Goal: Information Seeking & Learning: Find specific page/section

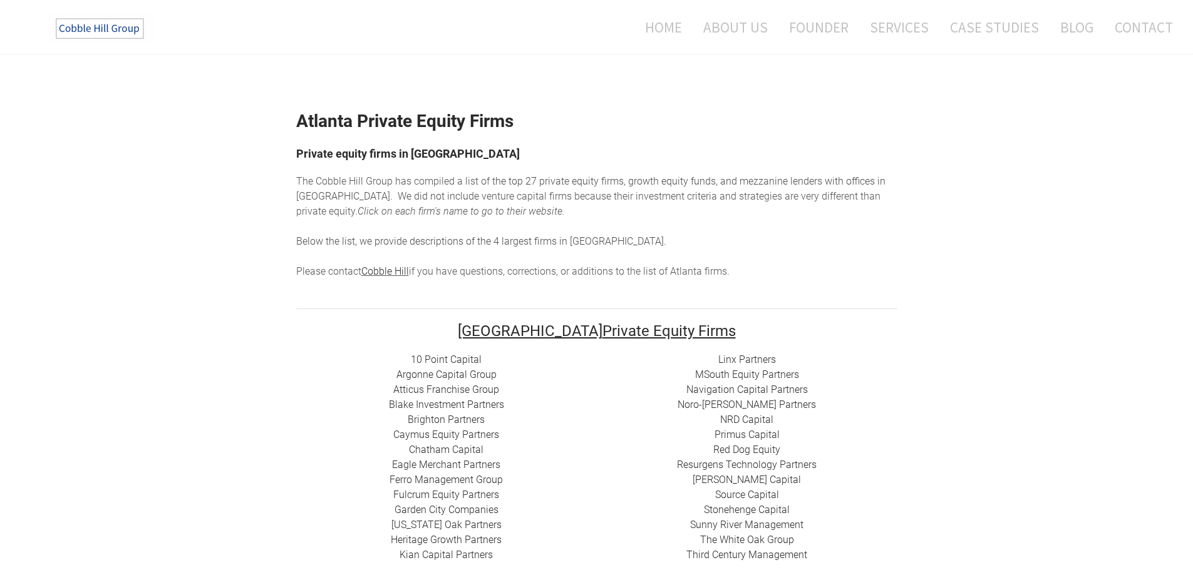
scroll to position [265, 0]
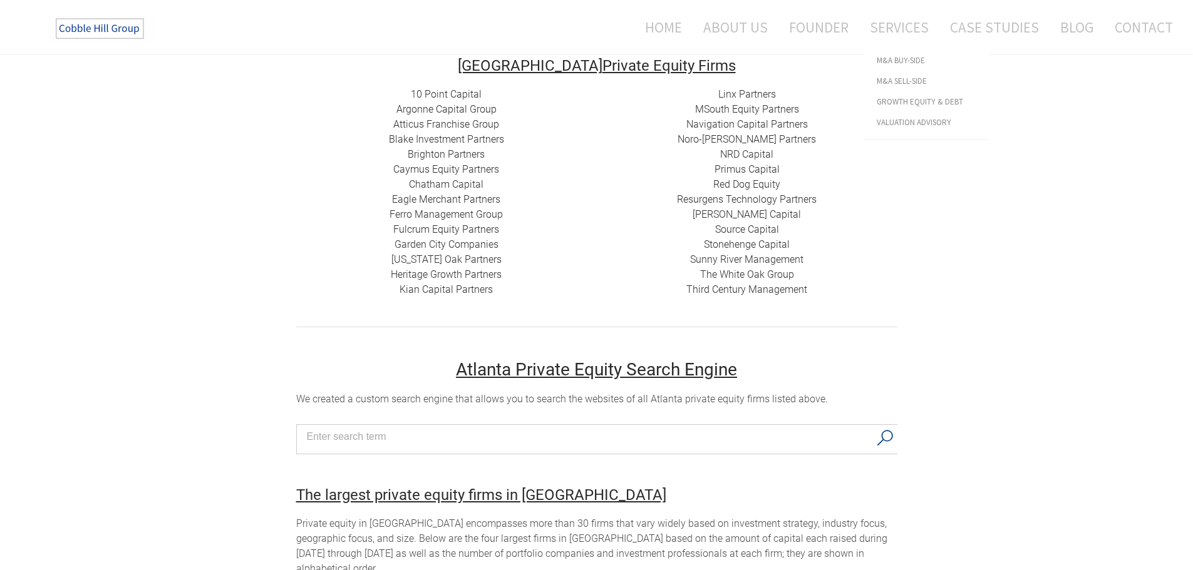
click at [958, 228] on div "Atlanta Private Equity Firms Private equity firms in [GEOGRAPHIC_DATA] The Cobb…" at bounding box center [596, 535] width 1193 height 1446
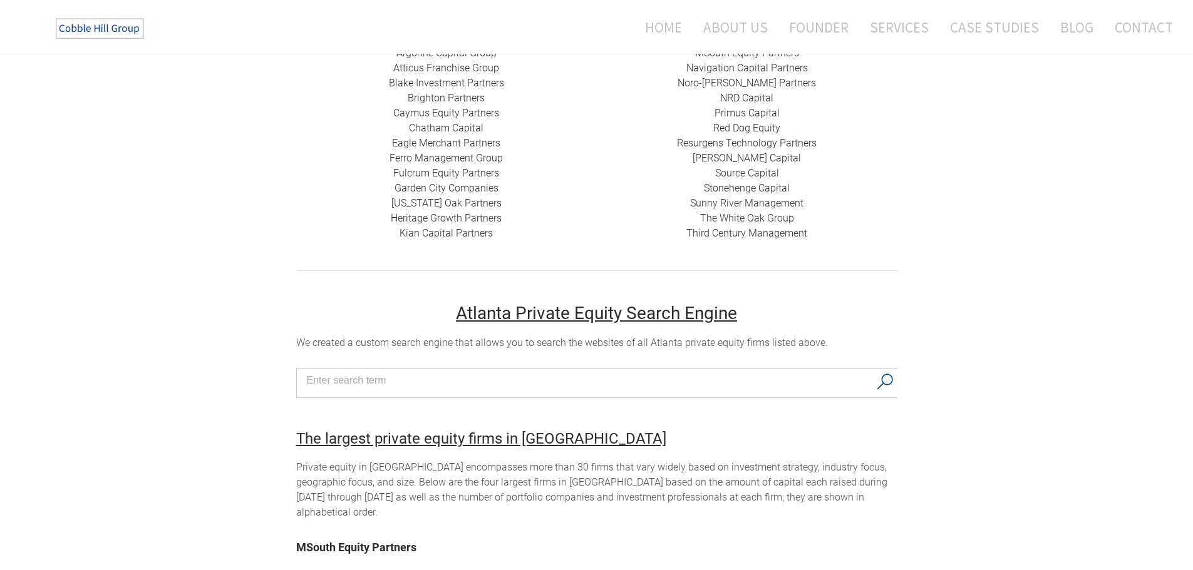
scroll to position [282, 0]
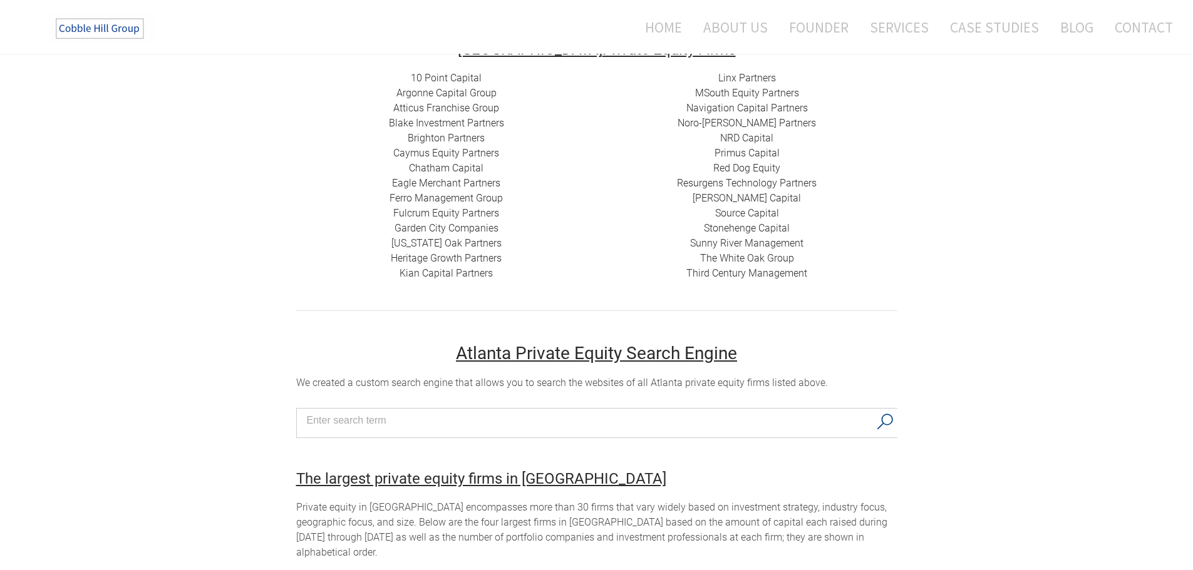
click at [1023, 175] on div "Atlanta Private Equity Firms Private equity firms in Atlanta The Cobble Hill Gr…" at bounding box center [596, 519] width 1193 height 1446
drag, startPoint x: 420, startPoint y: 176, endPoint x: 391, endPoint y: 173, distance: 29.6
click at [391, 173] on div "10 Point Capital Argonne Capital Group Atticus Franchise Group Blake Investment…" at bounding box center [446, 176] width 300 height 210
click at [949, 167] on div "Atlanta Private Equity Firms Private equity firms in Atlanta The Cobble Hill Gr…" at bounding box center [596, 519] width 1193 height 1446
click at [753, 212] on link "Source Capital" at bounding box center [747, 213] width 64 height 12
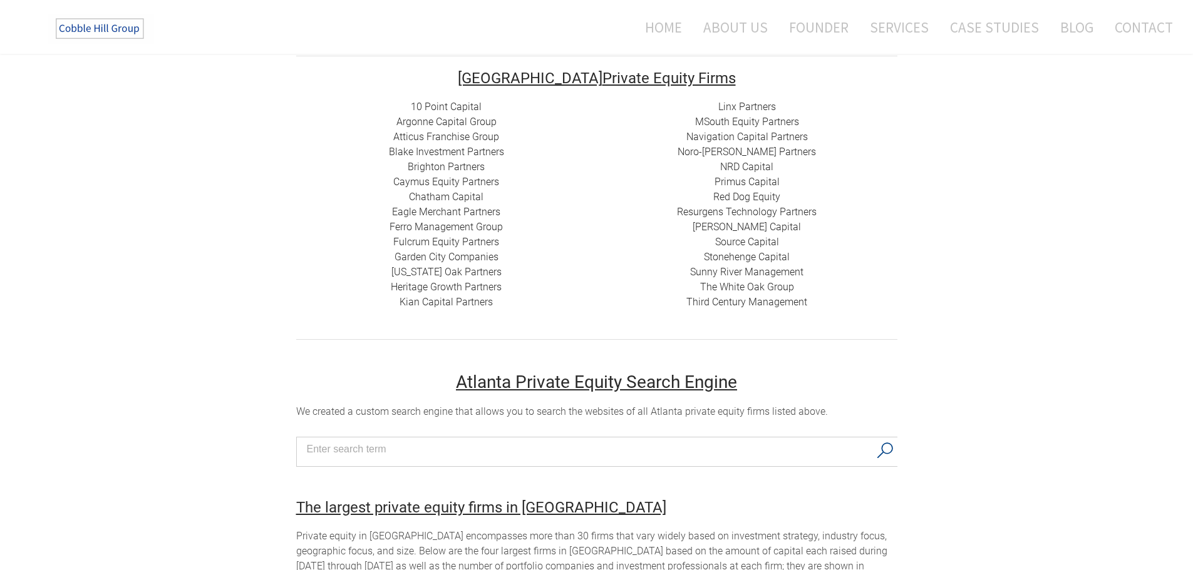
scroll to position [219, 0]
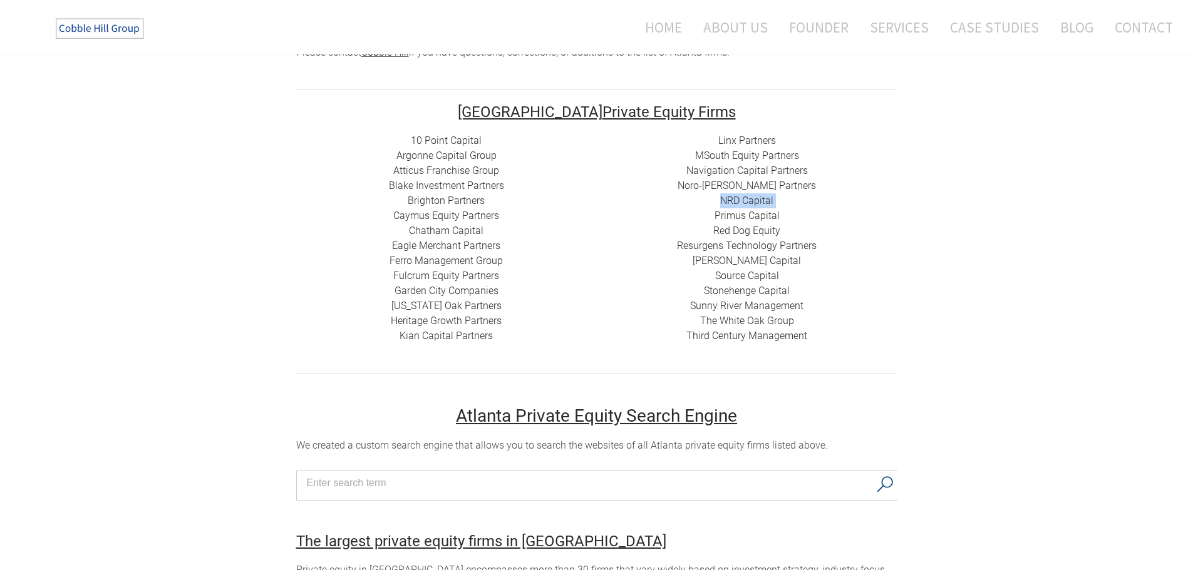
drag, startPoint x: 728, startPoint y: 204, endPoint x: 670, endPoint y: 213, distance: 59.0
click at [670, 213] on div "Linx Partners MSouth Equity Partners ​ Navigation Capital Partners Noro-Moseley…" at bounding box center [747, 238] width 300 height 210
click at [746, 204] on link "NRD Capital" at bounding box center [746, 201] width 53 height 12
click at [464, 201] on link "Brighton Partners" at bounding box center [446, 201] width 77 height 12
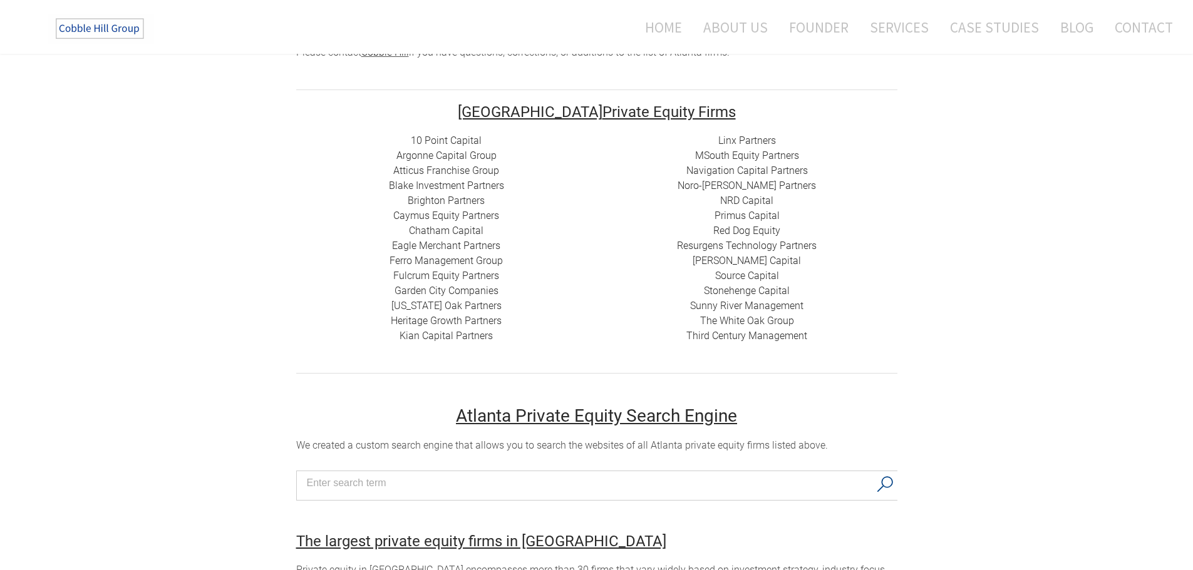
scroll to position [595, 0]
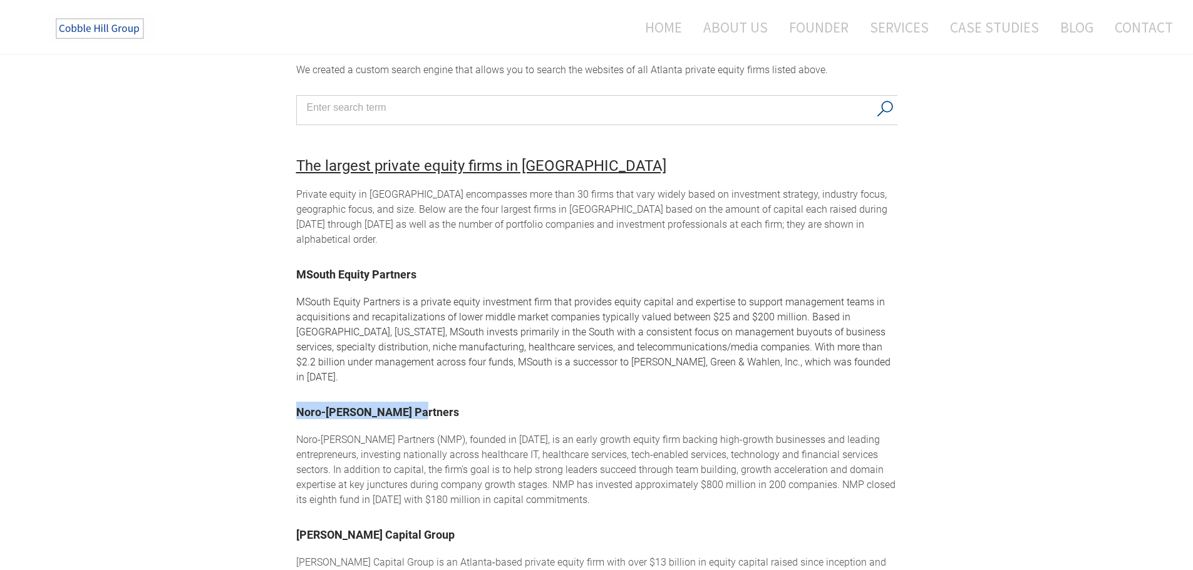
drag, startPoint x: 355, startPoint y: 395, endPoint x: 287, endPoint y: 394, distance: 67.6
click at [287, 394] on div "Atlanta Private Equity Firms Private equity firms in Atlanta The Cobble Hill Gr…" at bounding box center [596, 206] width 1193 height 1446
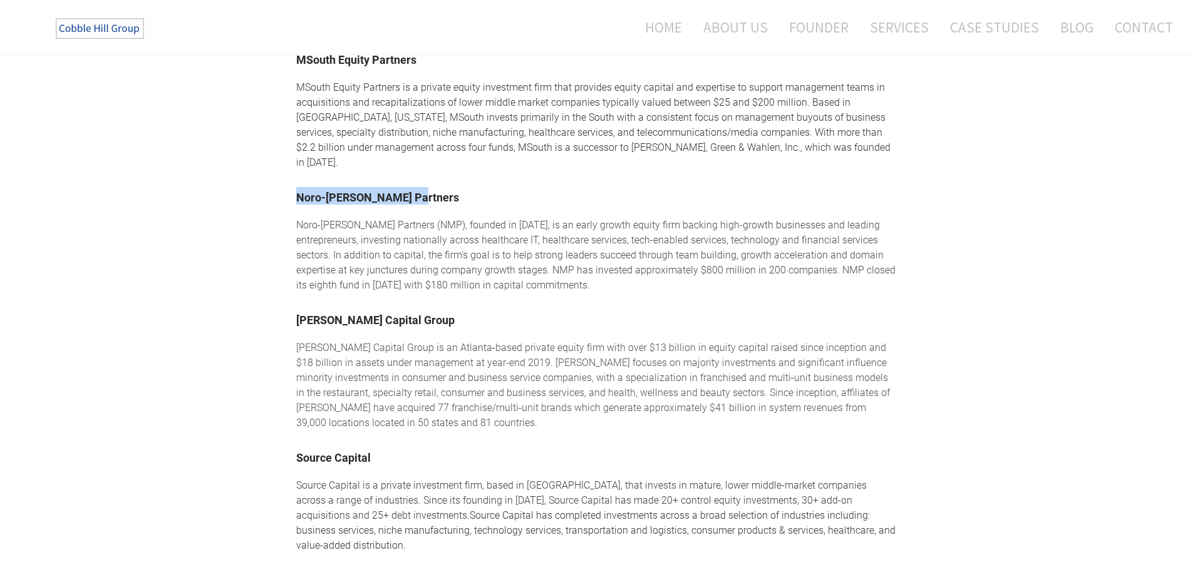
scroll to position [970, 0]
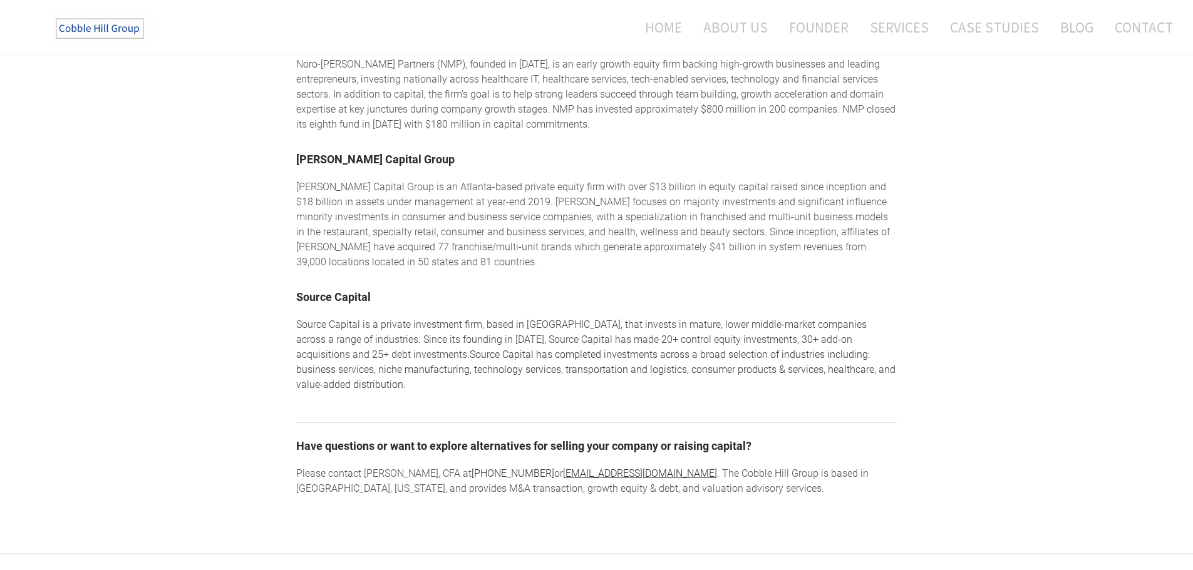
copy font "Noro-Moseley Partners"
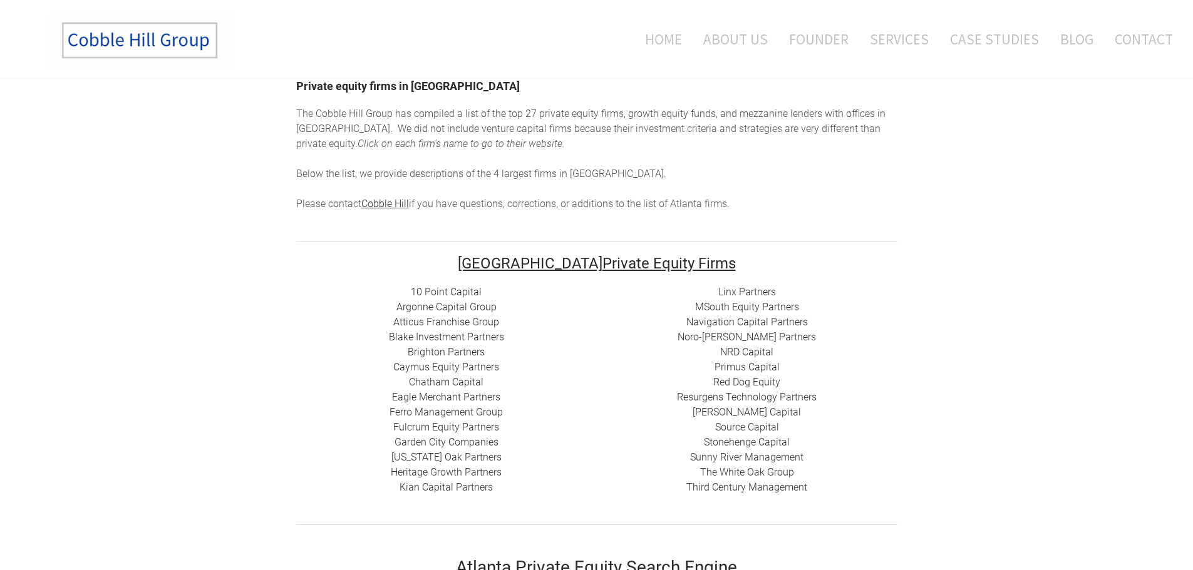
scroll to position [0, 0]
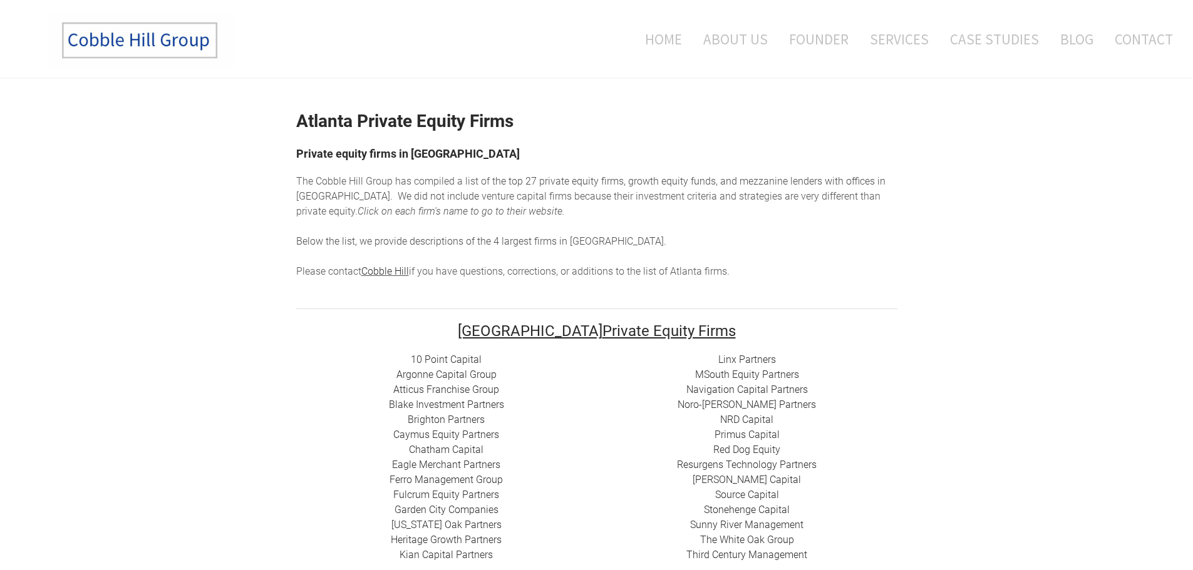
click at [149, 36] on img at bounding box center [142, 40] width 188 height 55
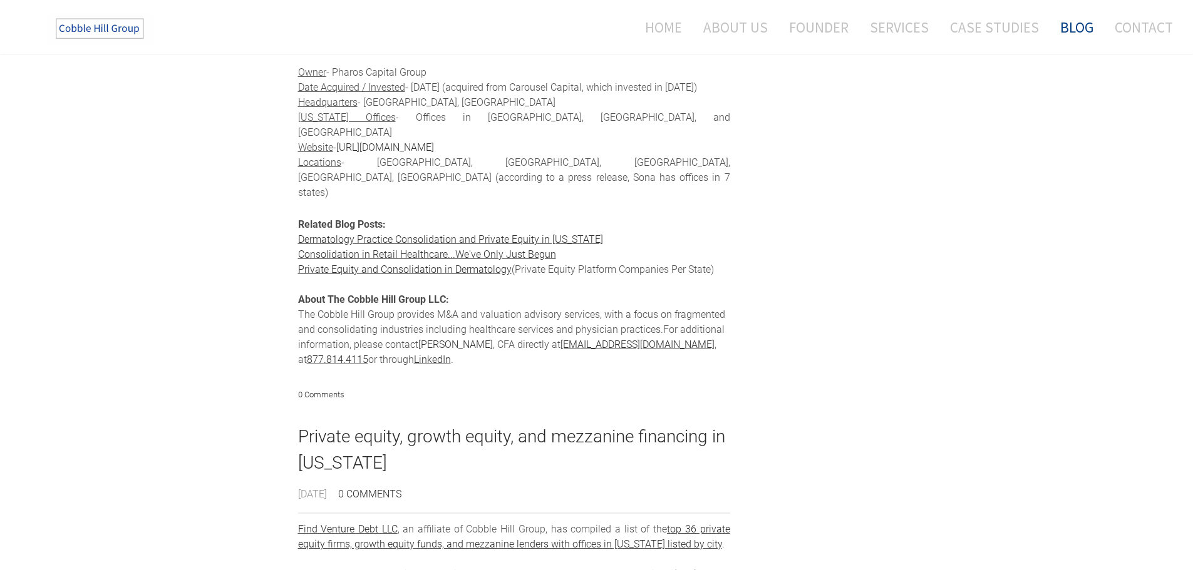
scroll to position [1621, 0]
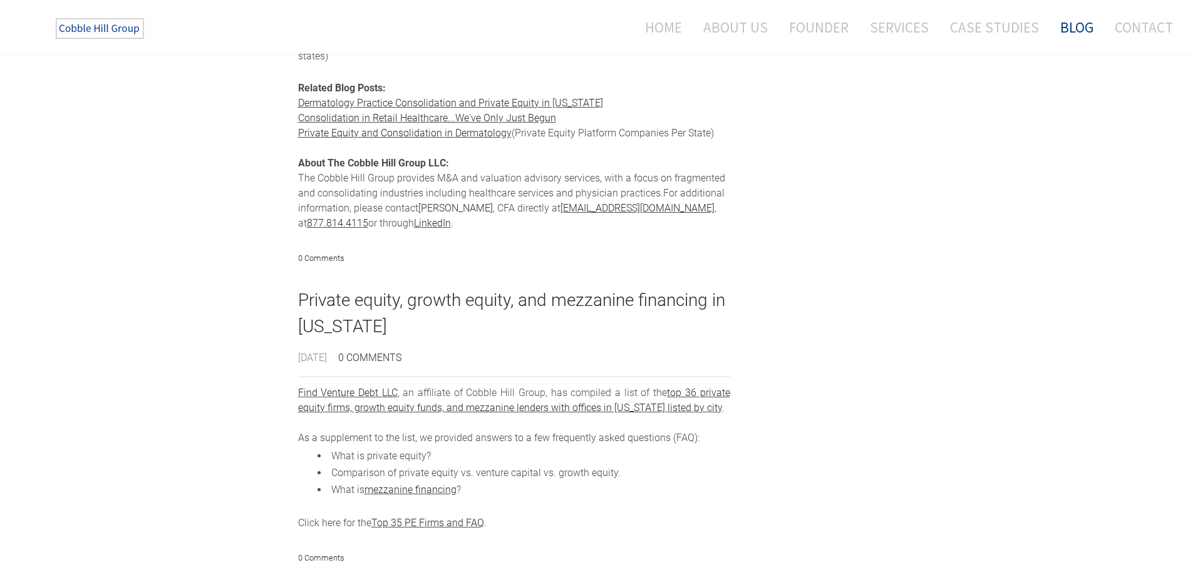
click at [477, 387] on link "top 36 private equity firms, growth equity funds, and mezzanine lenders with of…" at bounding box center [514, 400] width 432 height 27
drag, startPoint x: 392, startPoint y: 287, endPoint x: 635, endPoint y: 353, distance: 252.2
click at [635, 386] on div "Find Venture Debt LLC , an affiliate of Cobble Hill Group, has compiled a list …" at bounding box center [514, 458] width 432 height 145
click at [408, 517] on link "Top 35 PE Firms and FAQ" at bounding box center [427, 523] width 113 height 12
drag, startPoint x: 346, startPoint y: 288, endPoint x: 570, endPoint y: 256, distance: 225.7
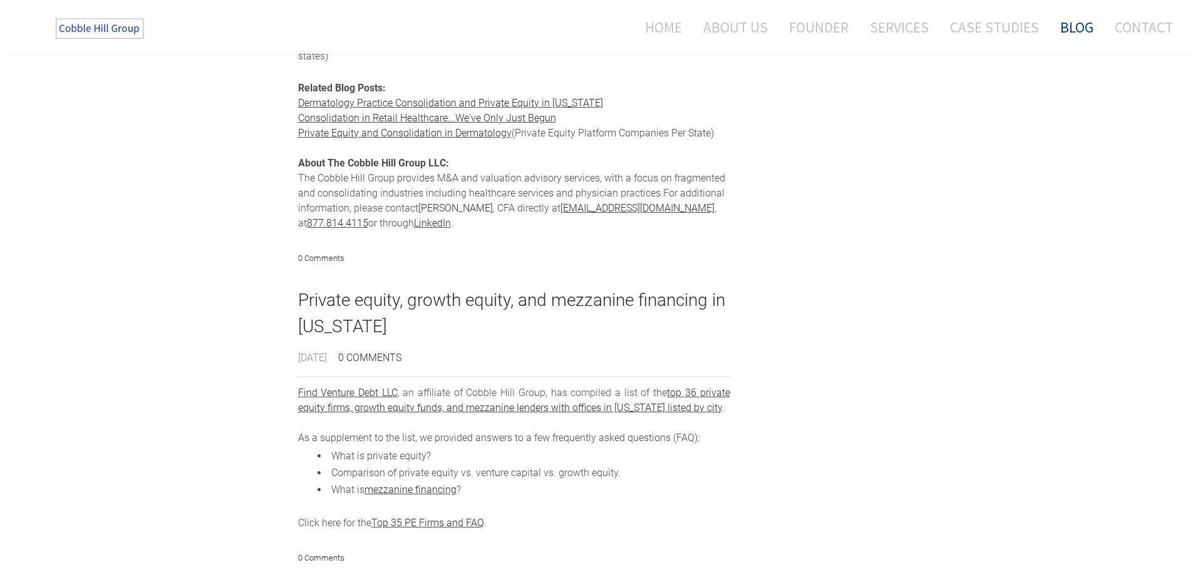
click at [570, 287] on div "Private equity, growth equity, and mezzanine financing in North Carolina 7/1/20…" at bounding box center [514, 326] width 432 height 78
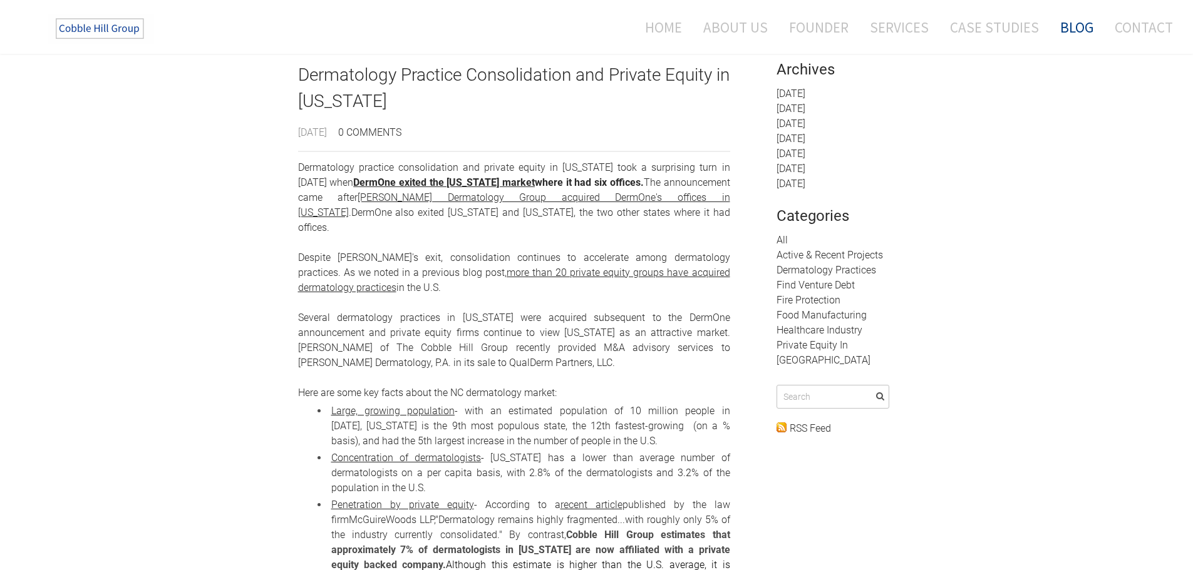
scroll to position [0, 0]
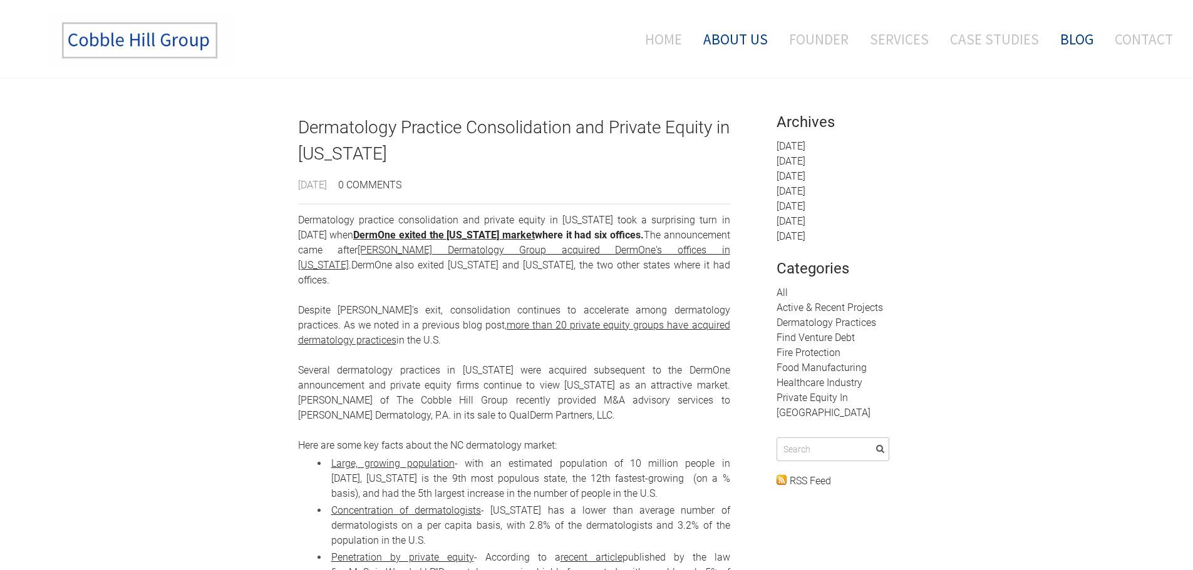
click at [740, 39] on link "About Us" at bounding box center [735, 39] width 83 height 52
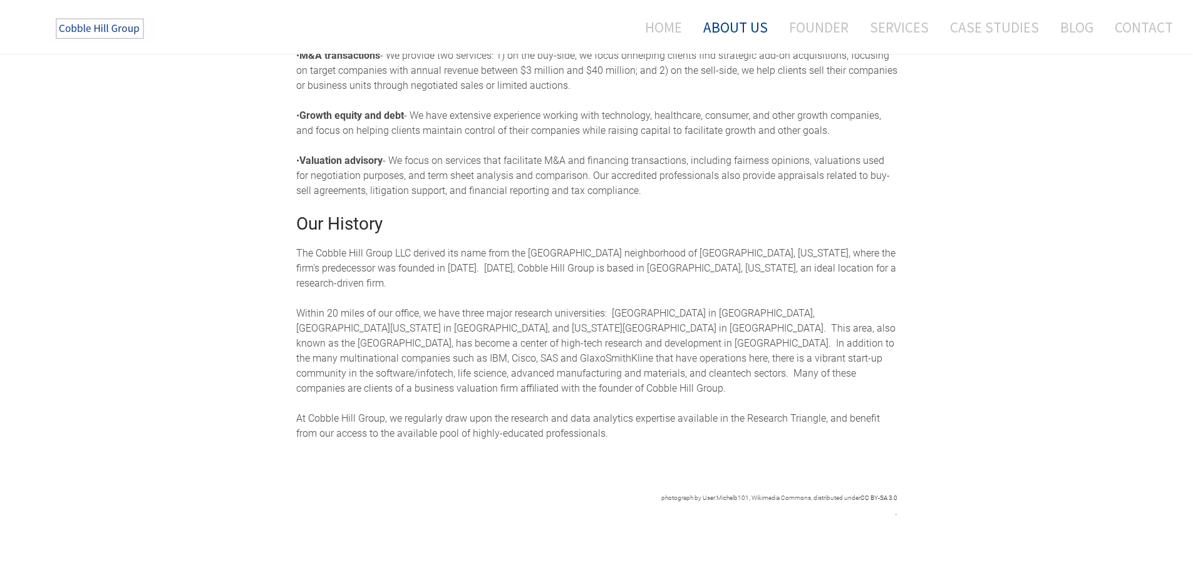
scroll to position [560, 0]
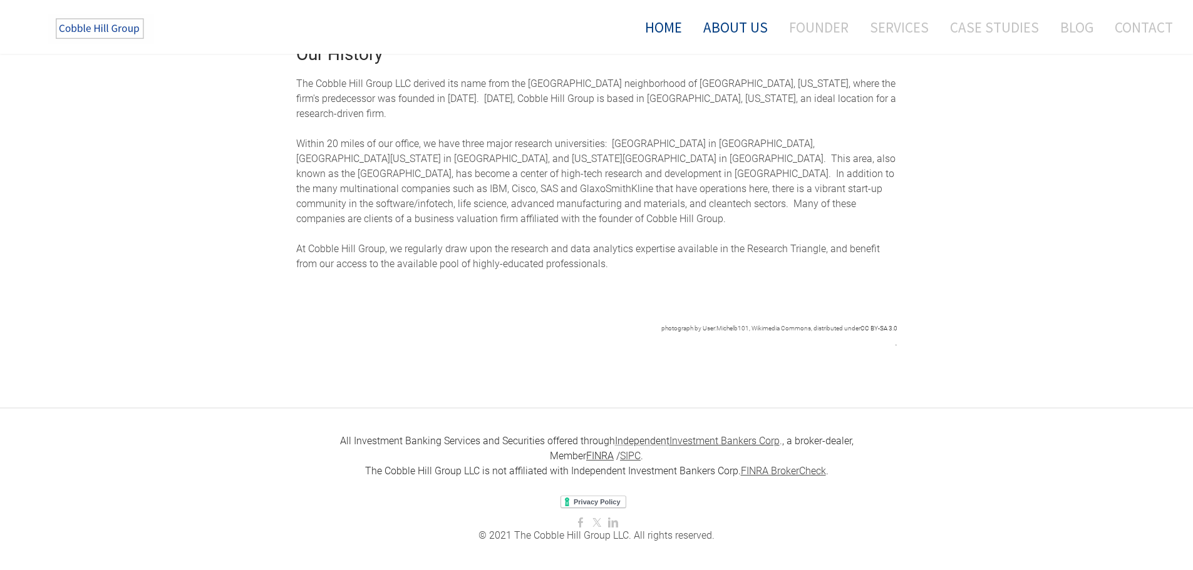
click at [670, 30] on link "Home" at bounding box center [658, 27] width 65 height 33
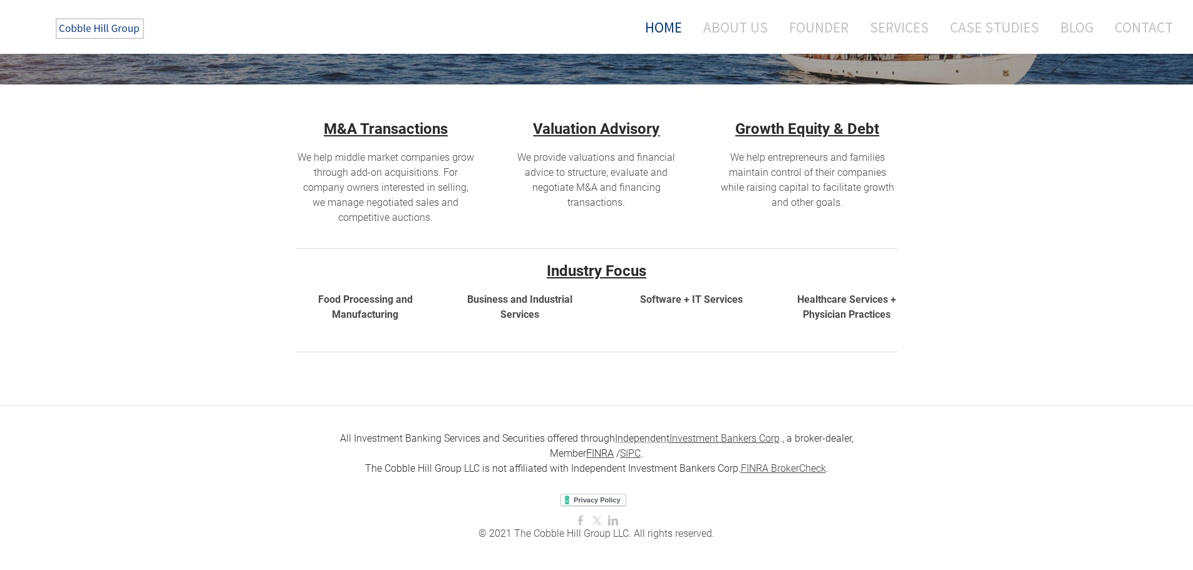
scroll to position [351, 0]
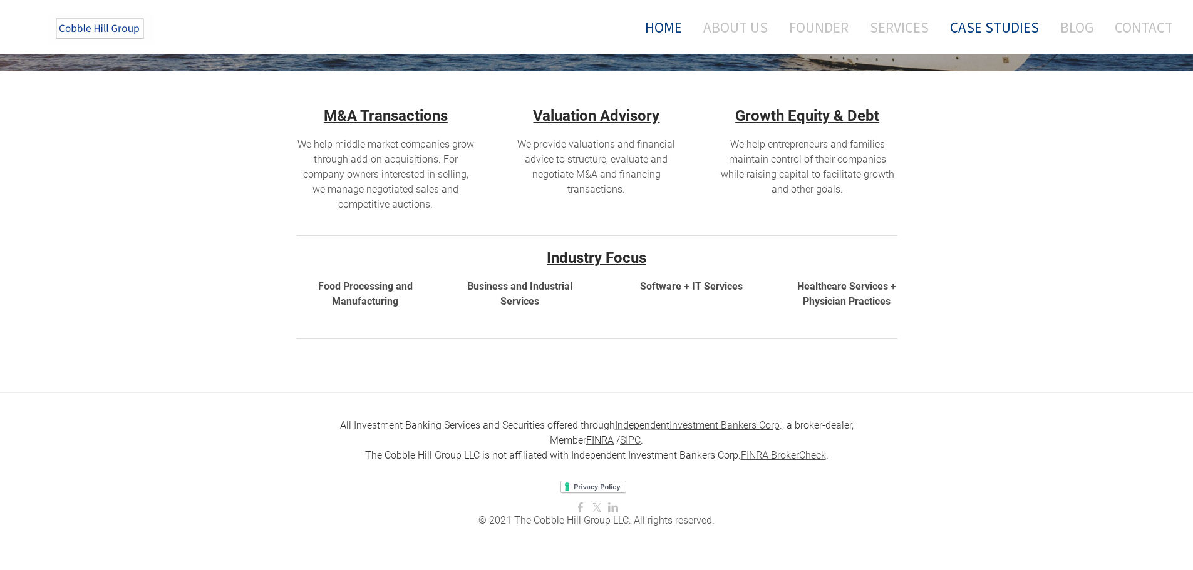
click at [1001, 24] on link "Case Studies" at bounding box center [994, 27] width 108 height 33
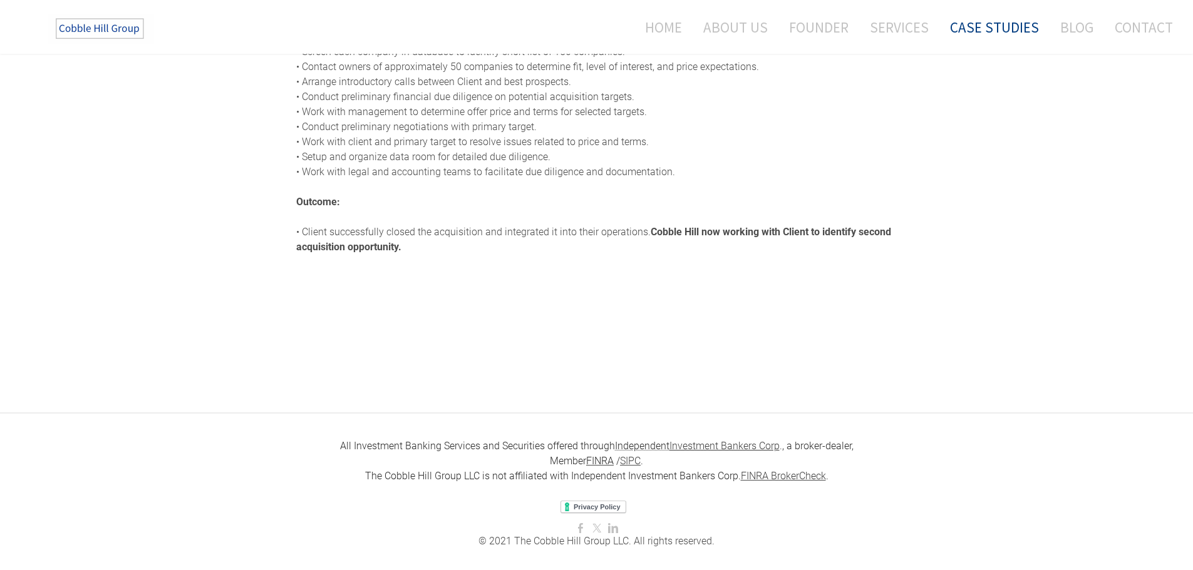
scroll to position [374, 0]
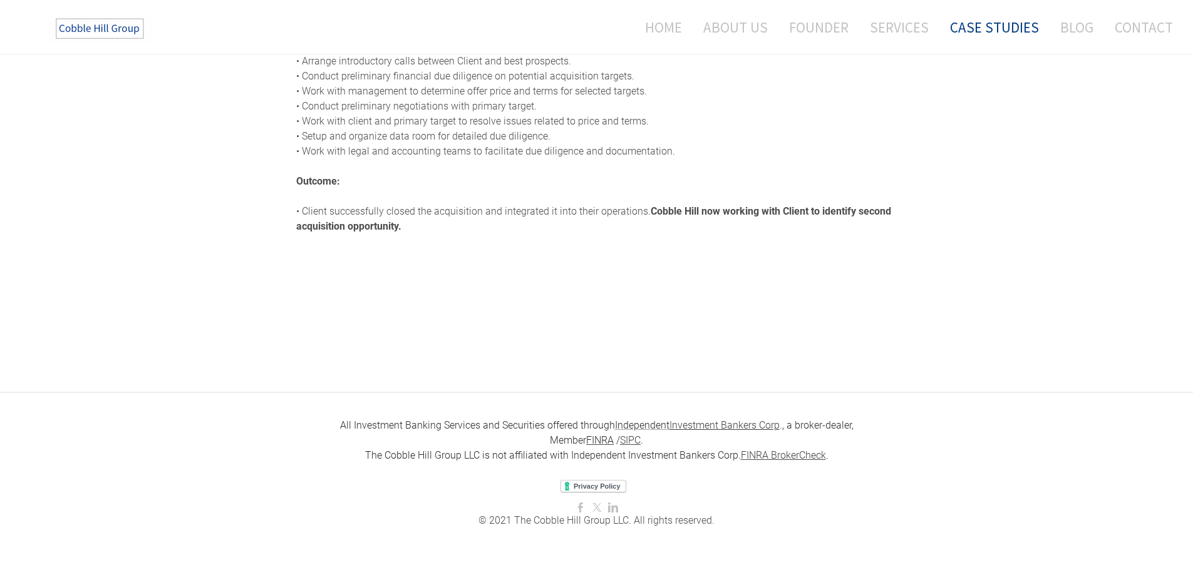
click at [91, 27] on img at bounding box center [101, 28] width 106 height 31
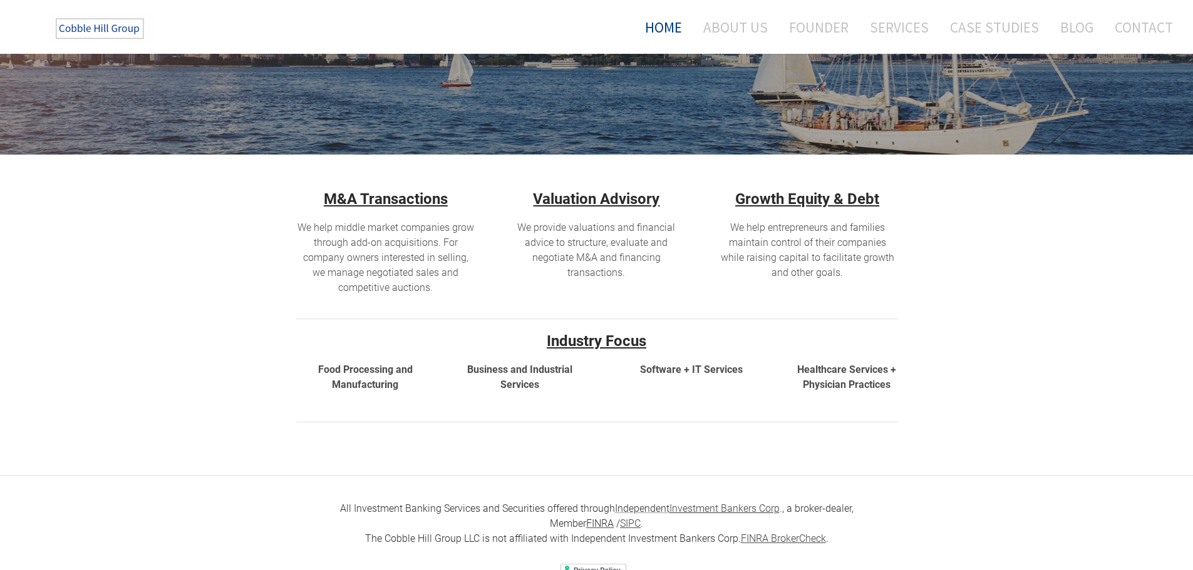
scroll to position [100, 0]
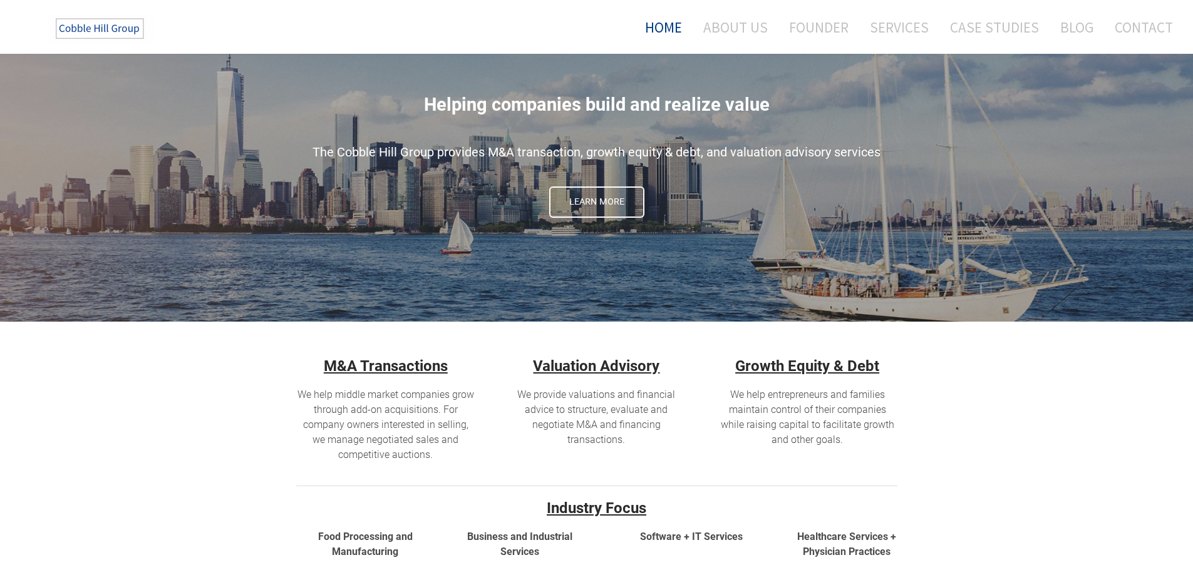
click at [677, 33] on link "Home" at bounding box center [658, 27] width 65 height 33
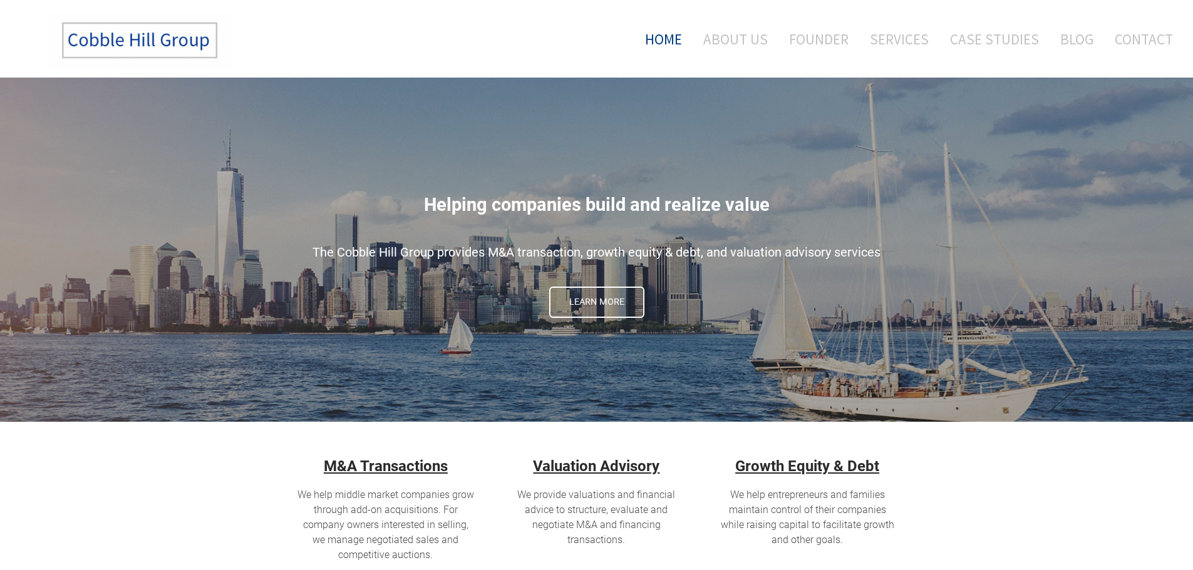
click at [83, 32] on img at bounding box center [142, 40] width 188 height 55
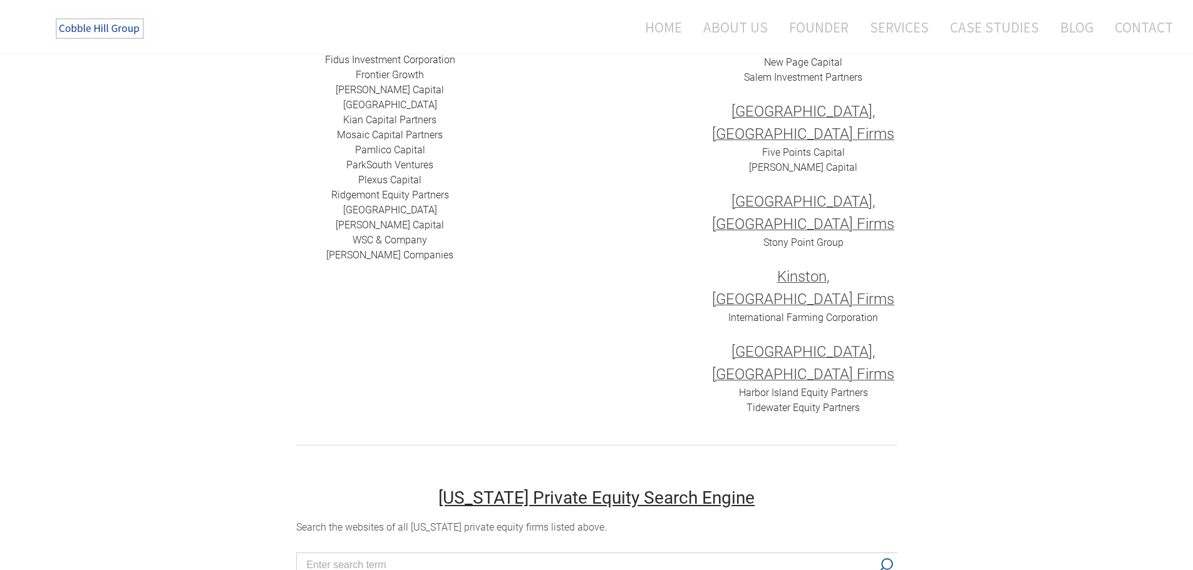
scroll to position [516, 0]
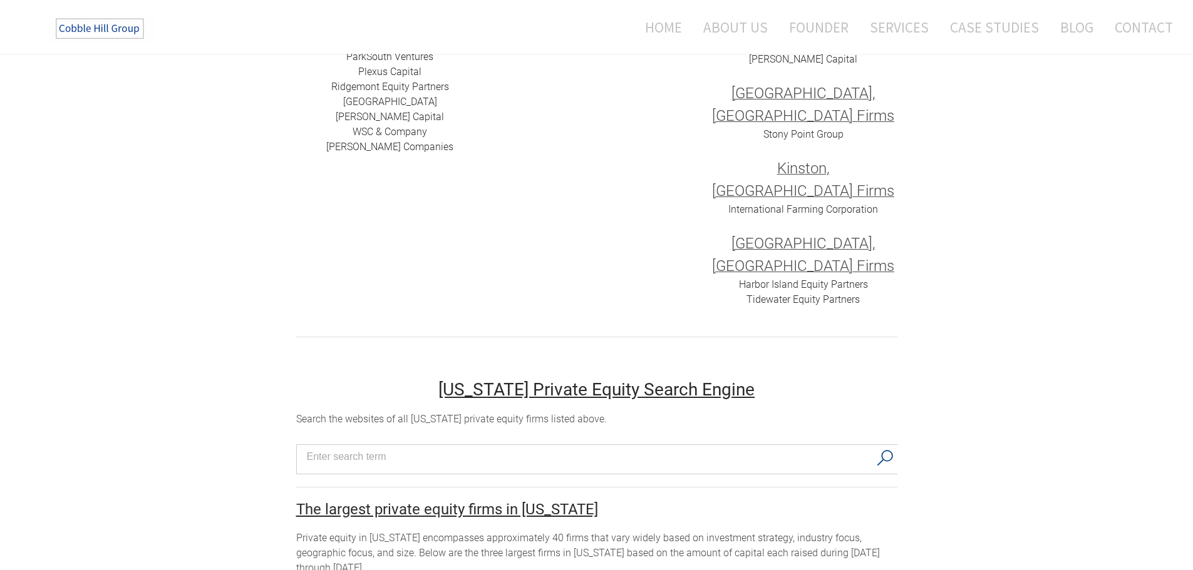
click at [509, 448] on input "Search input" at bounding box center [588, 457] width 563 height 19
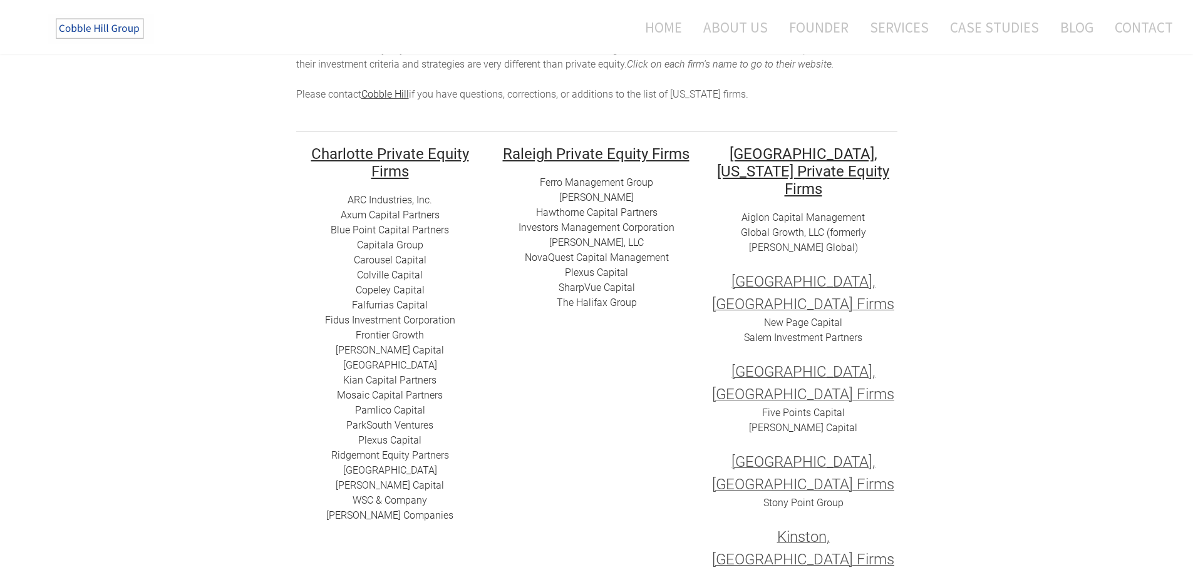
scroll to position [125, 0]
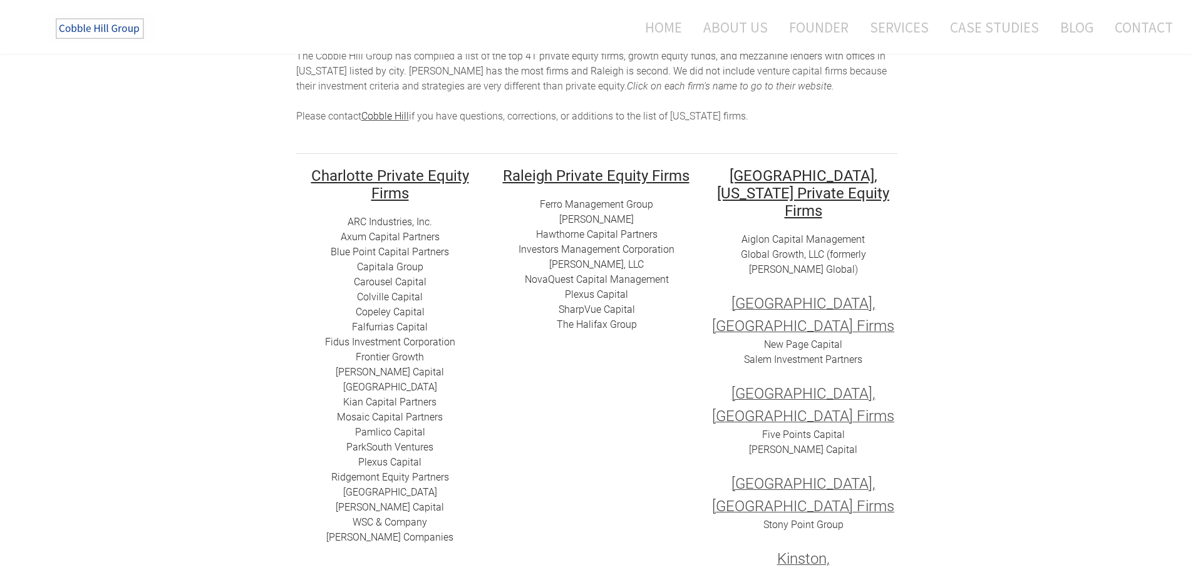
drag, startPoint x: 464, startPoint y: 389, endPoint x: 288, endPoint y: 248, distance: 226.2
click at [288, 248] on td "​ Charlotte Private Equity Firms ARC I​ndustries, Inc. Axum Capital Partners ​B…" at bounding box center [390, 441] width 207 height 548
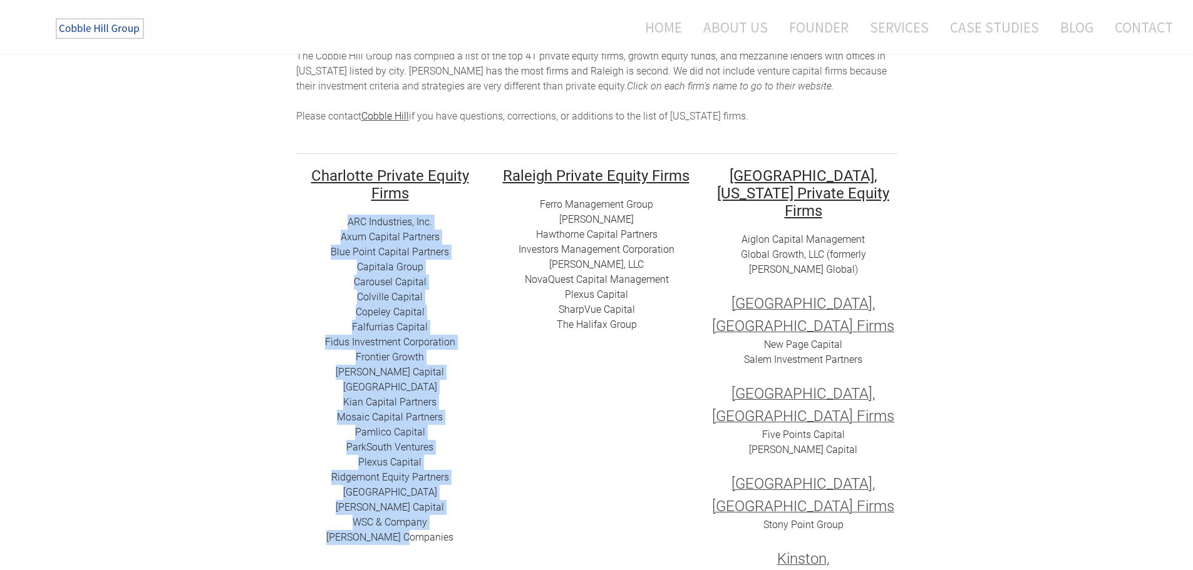
drag, startPoint x: 370, startPoint y: 269, endPoint x: 456, endPoint y: 537, distance: 281.9
click at [456, 537] on div "ARC I​ndustries, Inc. Axum Capital Partners ​Blue Point Capital Partners Capita…" at bounding box center [390, 380] width 188 height 331
click at [447, 536] on div "ARC I​ndustries, Inc. Axum Capital Partners ​Blue Point Capital Partners Capita…" at bounding box center [390, 380] width 188 height 331
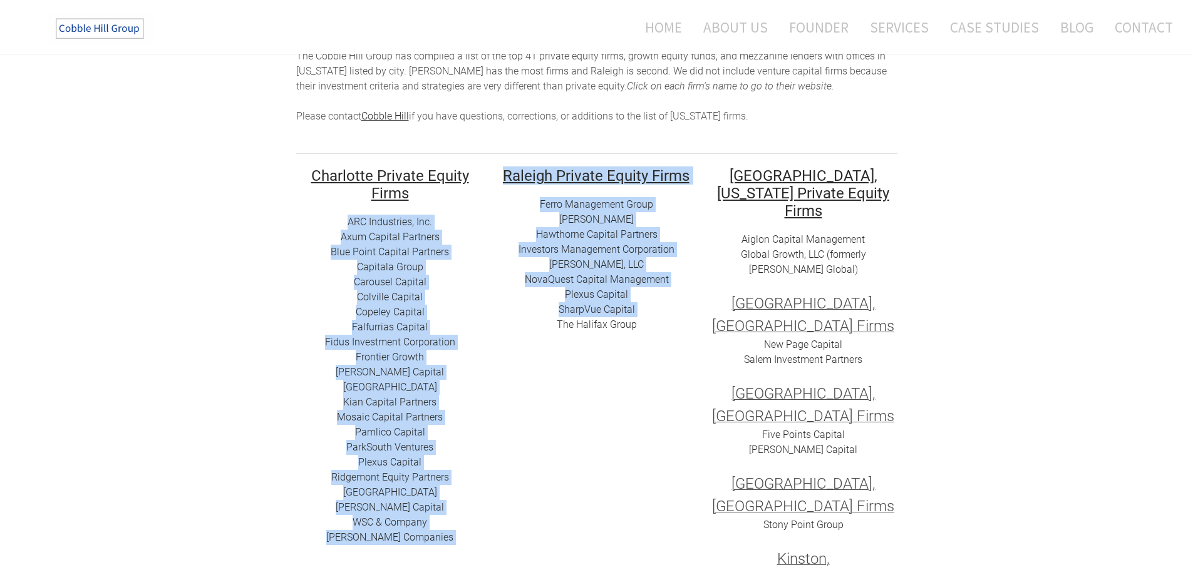
drag, startPoint x: 494, startPoint y: 547, endPoint x: 302, endPoint y: 223, distance: 376.9
click at [302, 223] on tr "​ Charlotte Private Equity Firms ARC I​ndustries, Inc. Axum Capital Partners ​B…" at bounding box center [597, 441] width 620 height 548
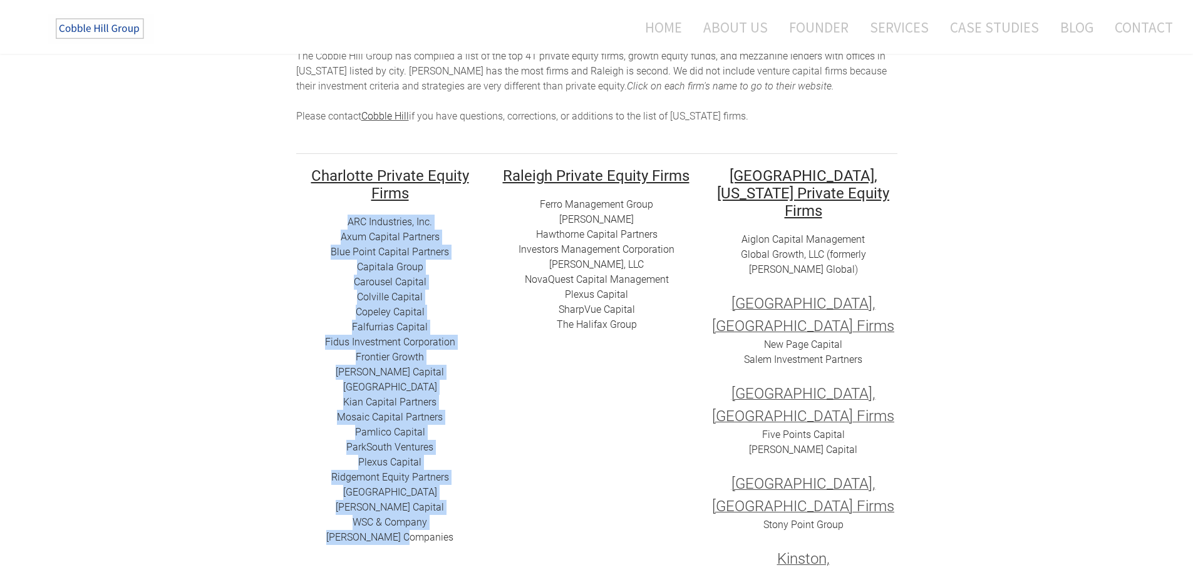
drag, startPoint x: 324, startPoint y: 223, endPoint x: 440, endPoint y: 515, distance: 314.1
click at [465, 536] on div "ARC I​ndustries, Inc. Axum Capital Partners ​Blue Point Capital Partners Capita…" at bounding box center [390, 380] width 188 height 331
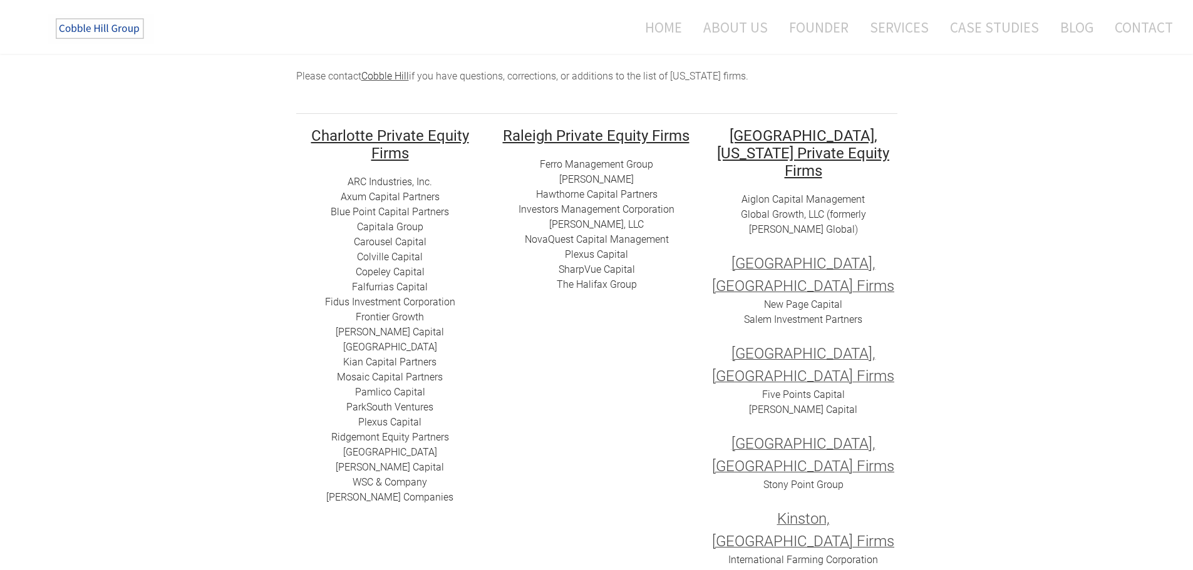
scroll to position [188, 0]
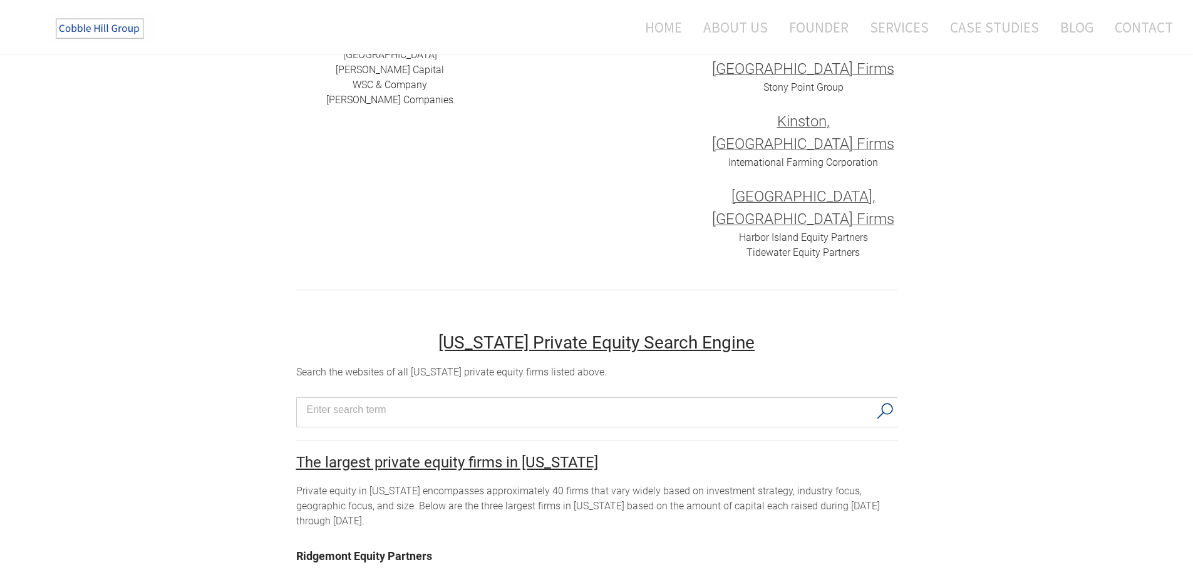
scroll to position [563, 0]
drag, startPoint x: 642, startPoint y: 366, endPoint x: 753, endPoint y: 369, distance: 111.5
click at [752, 483] on div "Private equity in North Carolina encompasses approximately 40 firms that vary w…" at bounding box center [596, 505] width 601 height 45
click at [767, 483] on div "Private equity in North Carolina encompasses approximately 40 firms that vary w…" at bounding box center [596, 505] width 601 height 45
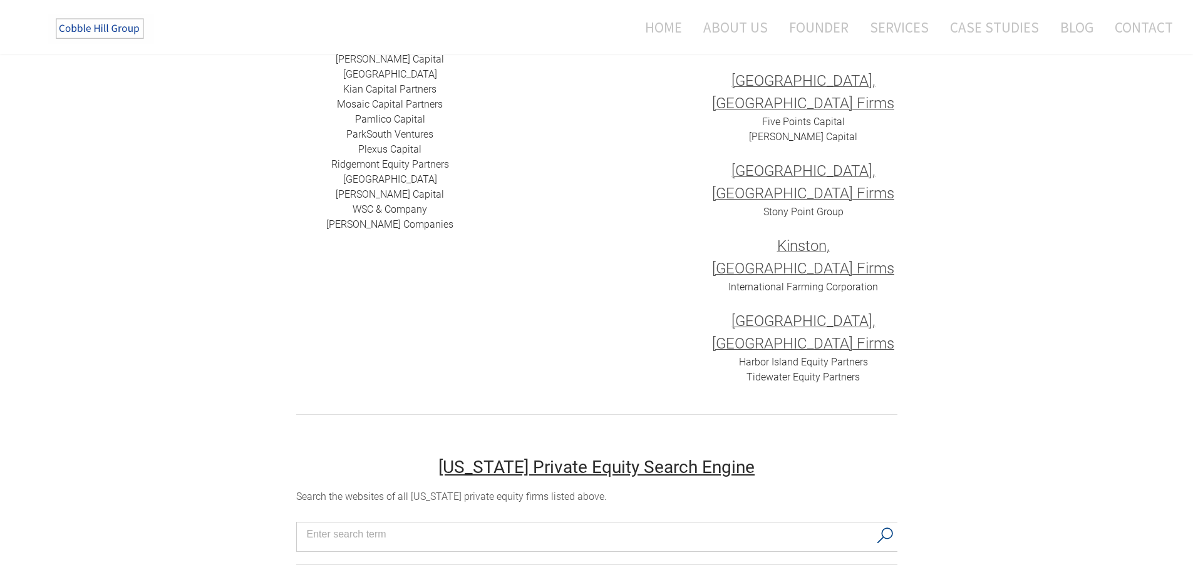
scroll to position [416, 0]
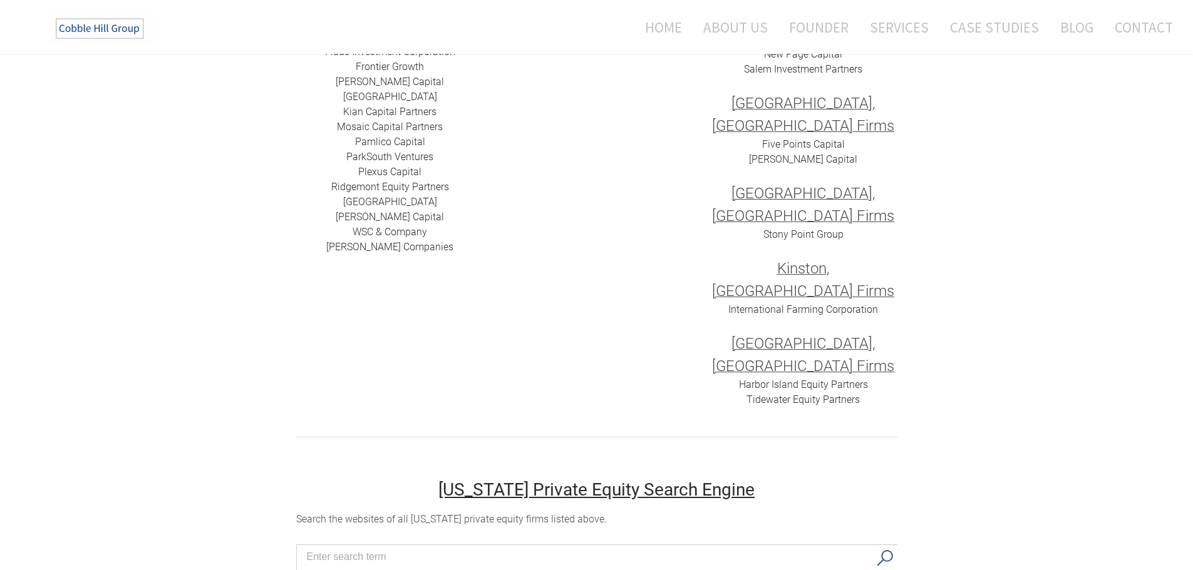
click at [372, 234] on link "​WSC & Company" at bounding box center [389, 232] width 74 height 12
